Goal: Task Accomplishment & Management: Manage account settings

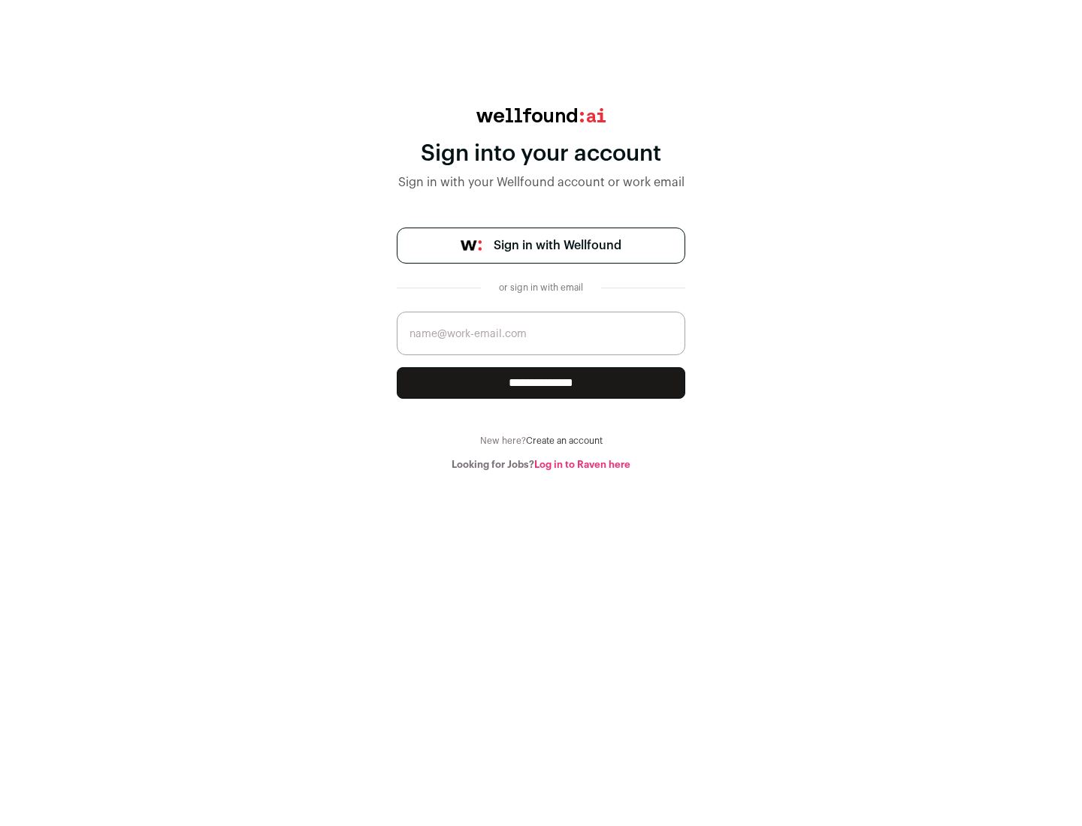
click at [557, 246] on span "Sign in with Wellfound" at bounding box center [557, 246] width 128 height 18
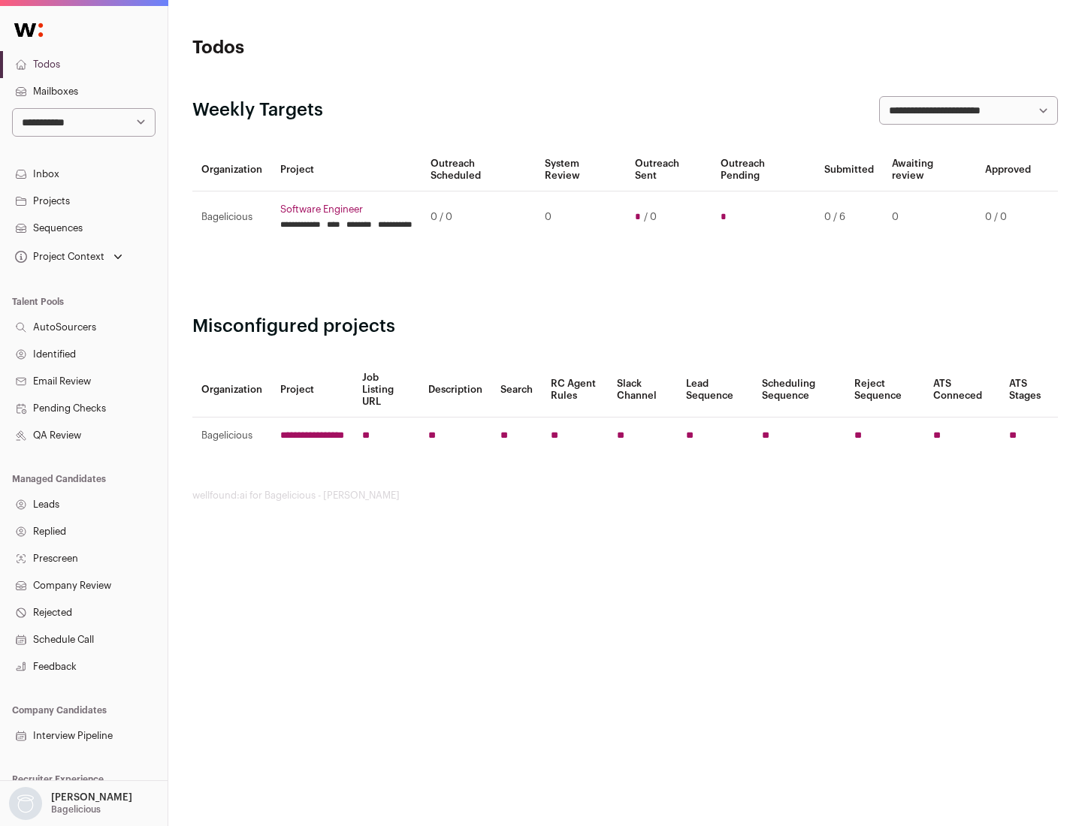
click at [83, 201] on link "Projects" at bounding box center [83, 201] width 167 height 27
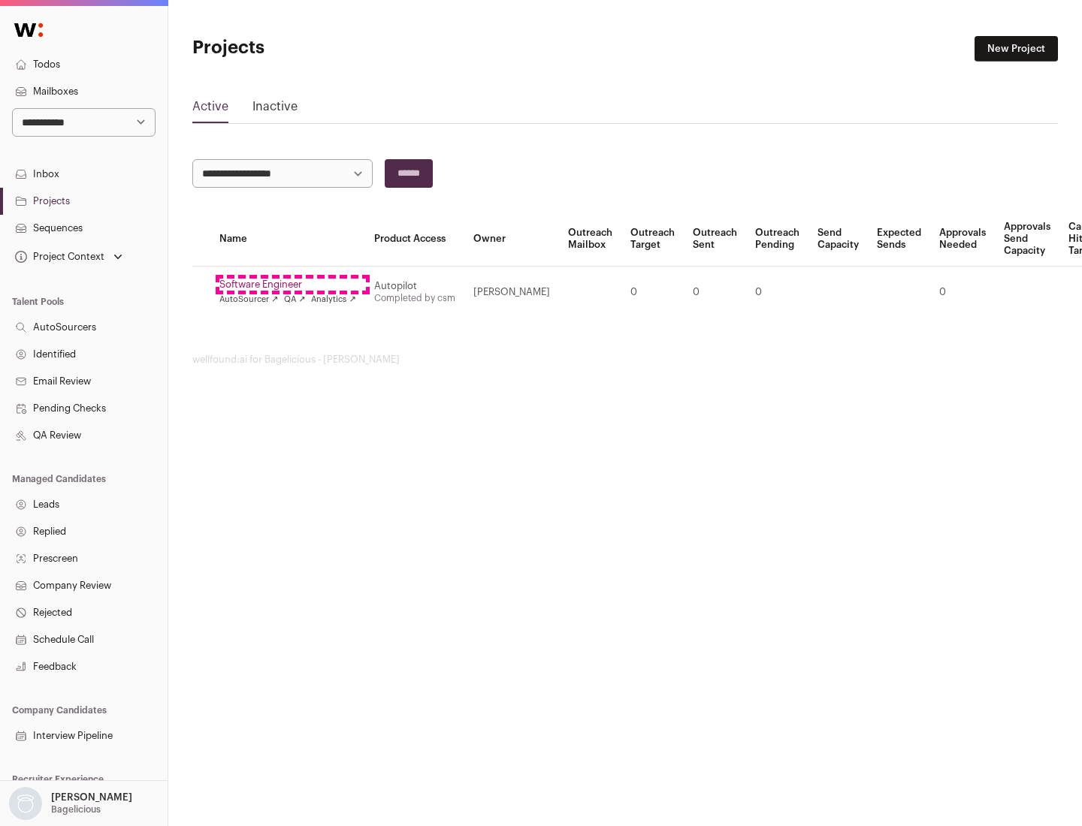
click at [292, 285] on link "Software Engineer" at bounding box center [287, 285] width 137 height 12
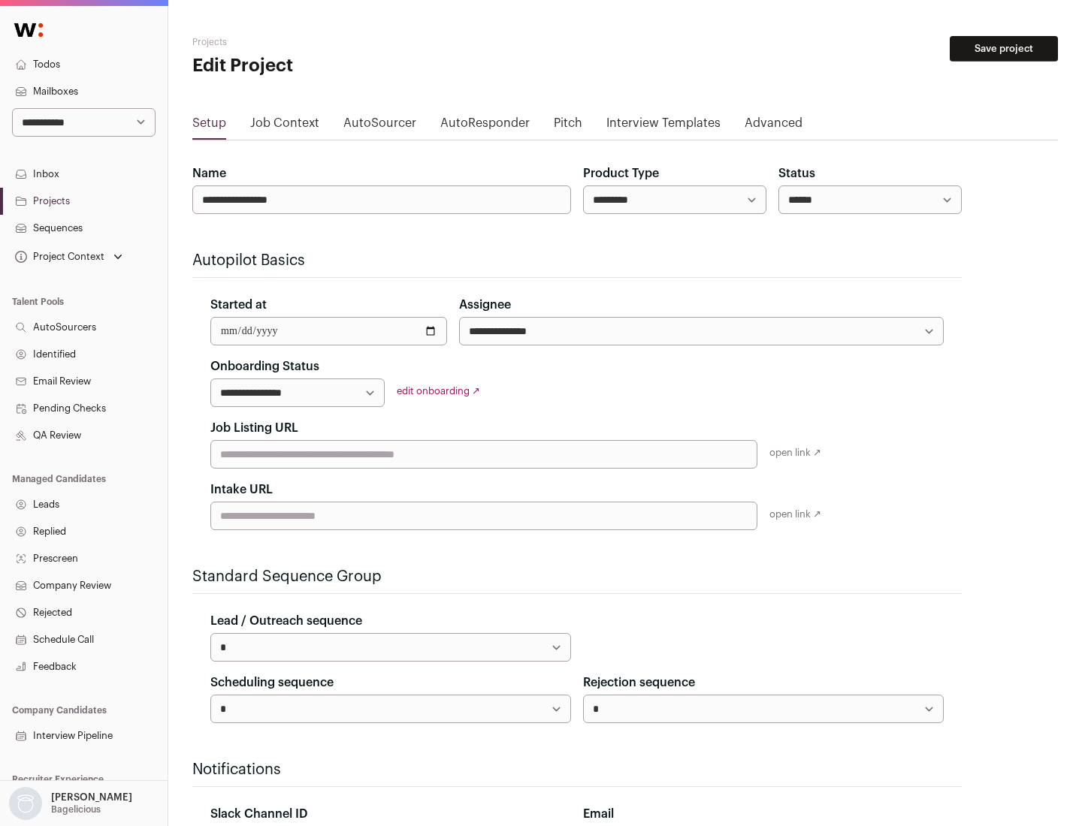
click at [1003, 49] on button "Save project" at bounding box center [1003, 49] width 108 height 26
